Goal: Information Seeking & Learning: Learn about a topic

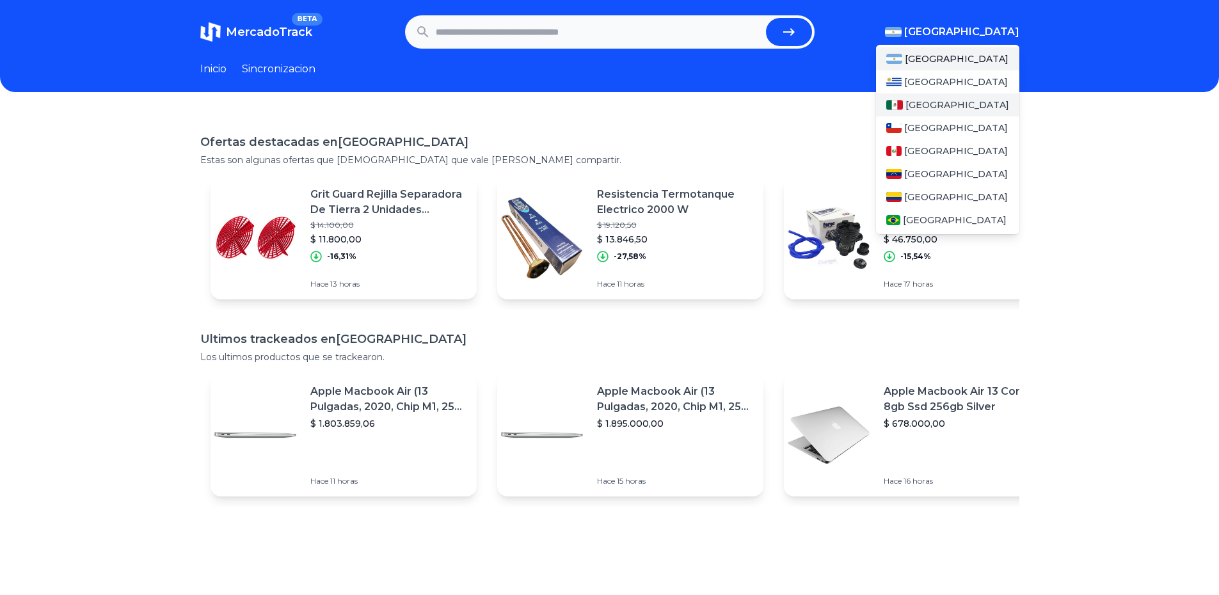
click at [928, 105] on span "[GEOGRAPHIC_DATA]" at bounding box center [957, 105] width 104 height 13
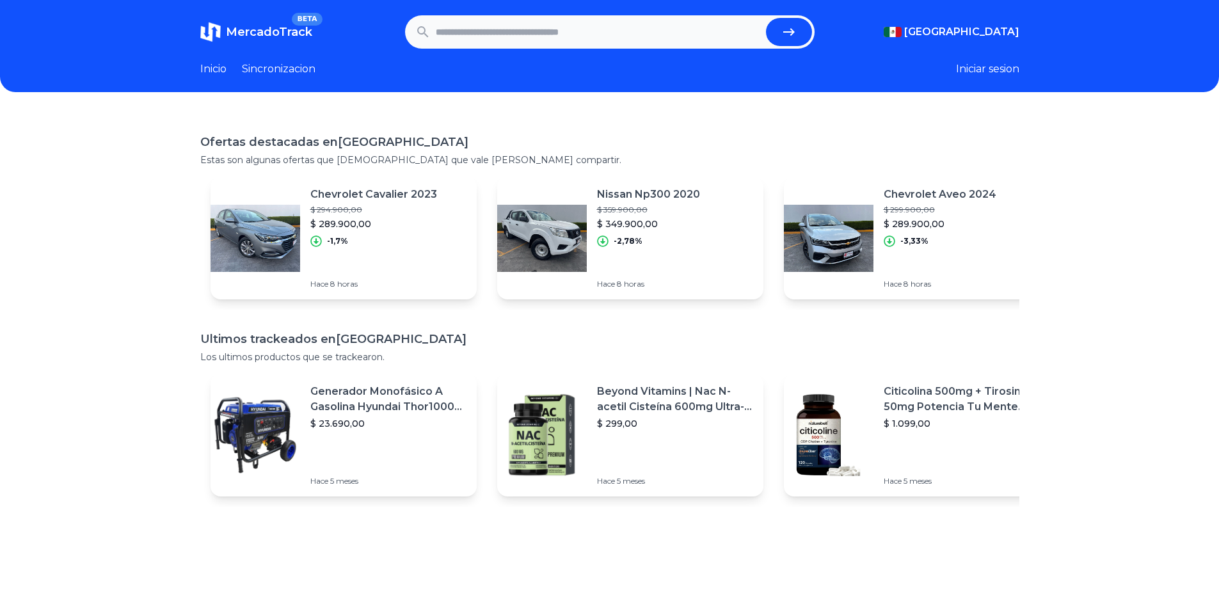
drag, startPoint x: 526, startPoint y: 36, endPoint x: 642, endPoint y: 35, distance: 116.4
click at [642, 35] on input "text" at bounding box center [598, 32] width 325 height 28
click at [486, 35] on input "text" at bounding box center [598, 32] width 325 height 28
type input "********"
click at [766, 18] on button "submit" at bounding box center [789, 32] width 46 height 28
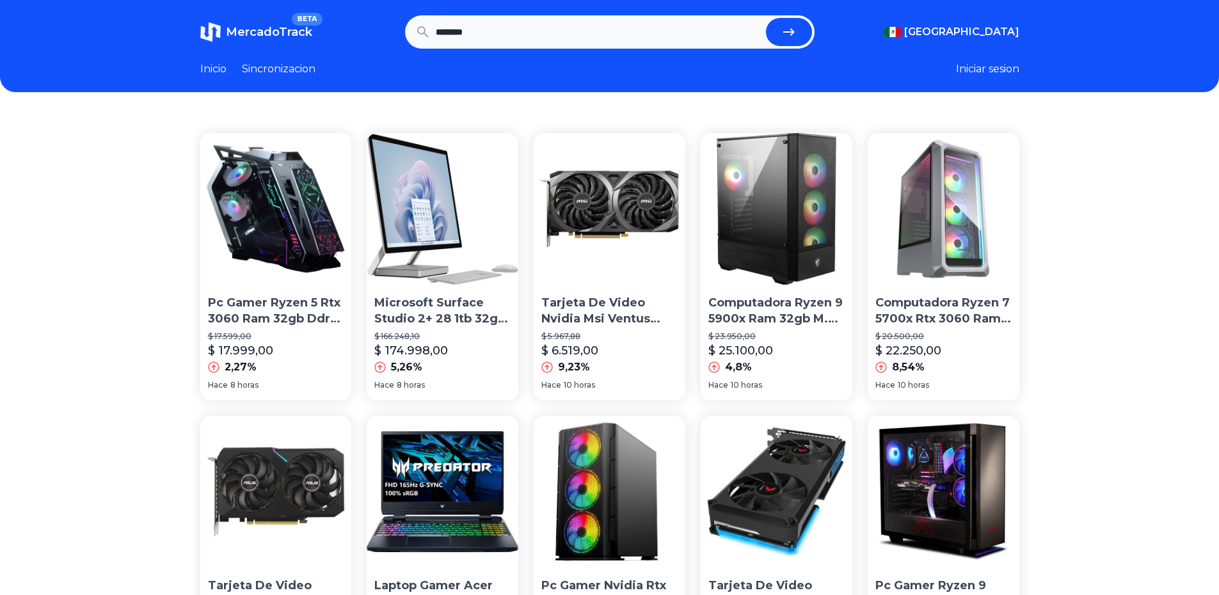
click at [588, 311] on p "Tarjeta De Video Nvidia Msi Ventus Geforce Rtx 30 Series Rtx 3060 Geforce Rtx 3…" at bounding box center [609, 311] width 136 height 32
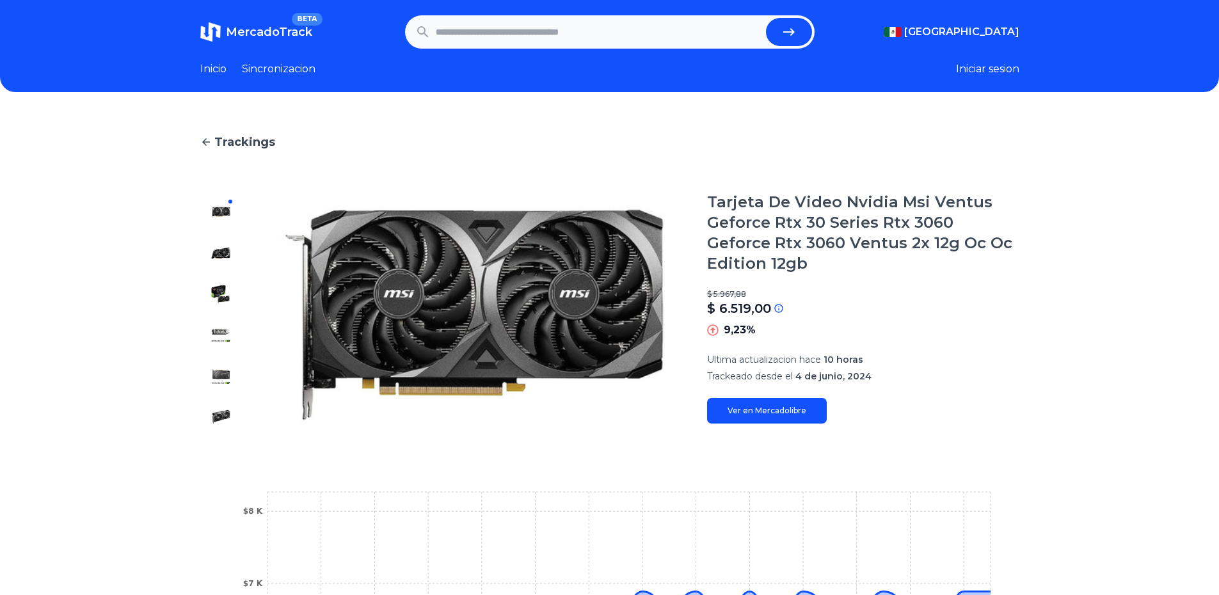
click at [480, 35] on input "text" at bounding box center [598, 32] width 325 height 28
type input "********"
click at [766, 18] on button "submit" at bounding box center [789, 32] width 46 height 28
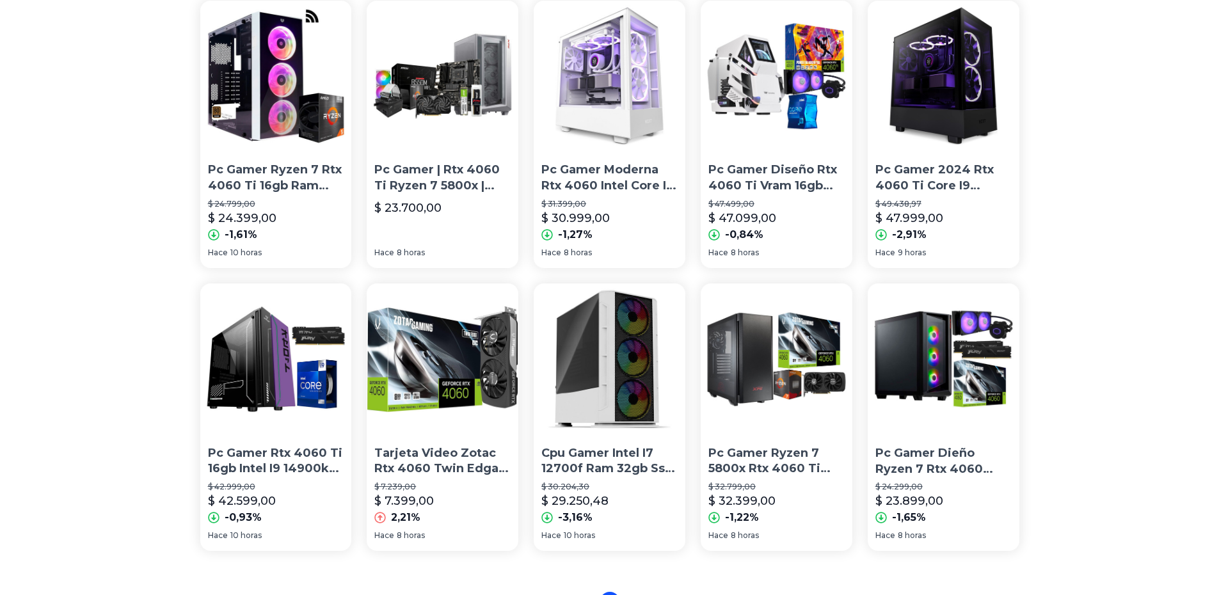
scroll to position [768, 0]
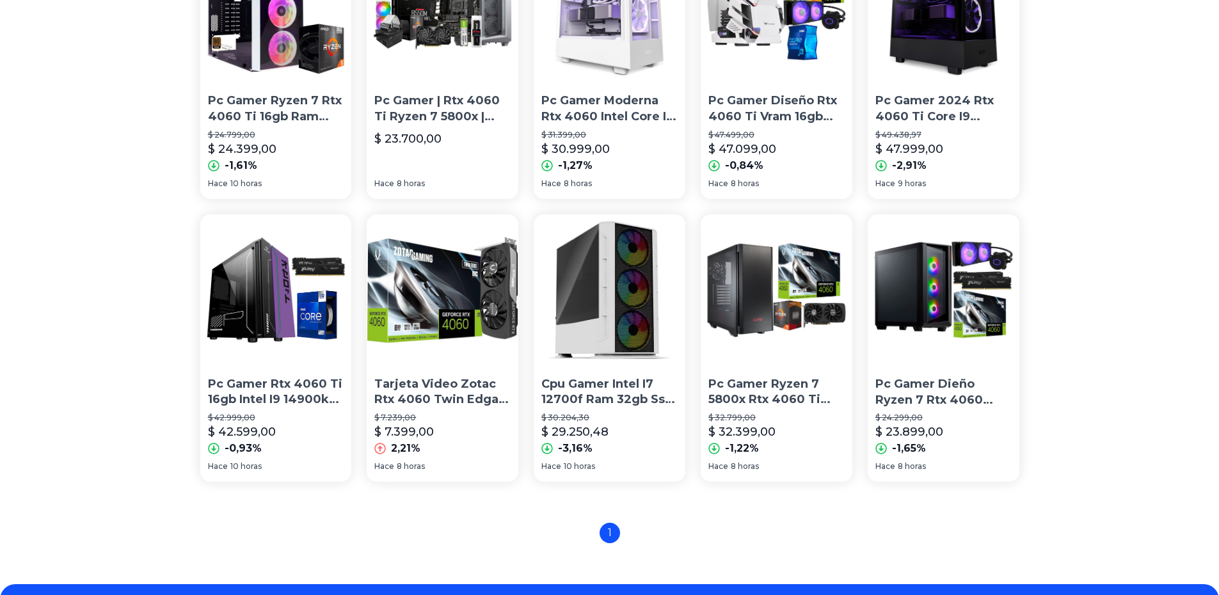
click at [429, 392] on p "Tarjeta Video Zotac Rtx 4060 Twin Edga Geforce Oc 8gb Gddr6" at bounding box center [442, 392] width 136 height 32
